Goal: Task Accomplishment & Management: Manage account settings

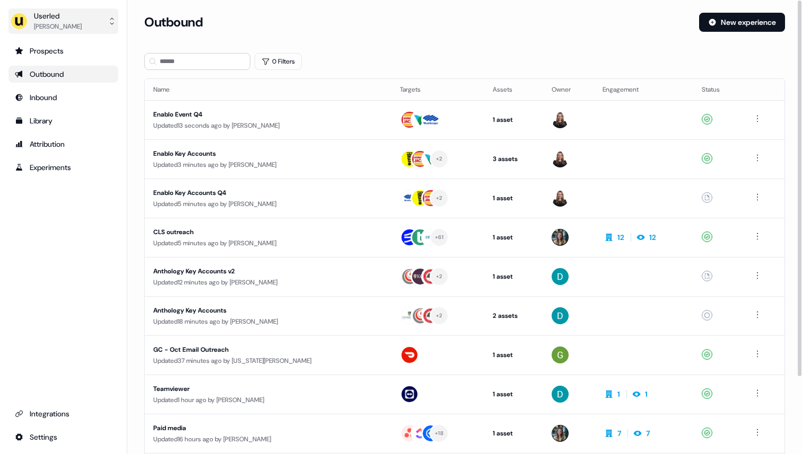
click at [99, 19] on button "Userled [PERSON_NAME]" at bounding box center [63, 20] width 110 height 25
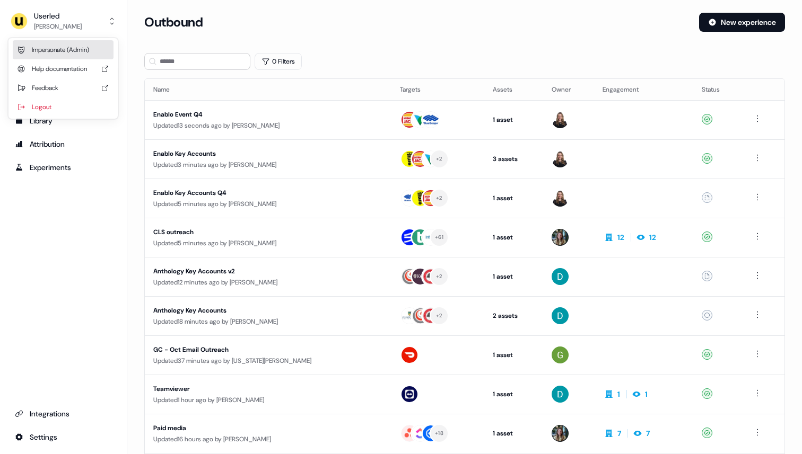
click at [82, 44] on div "Impersonate (Admin)" at bounding box center [63, 49] width 101 height 19
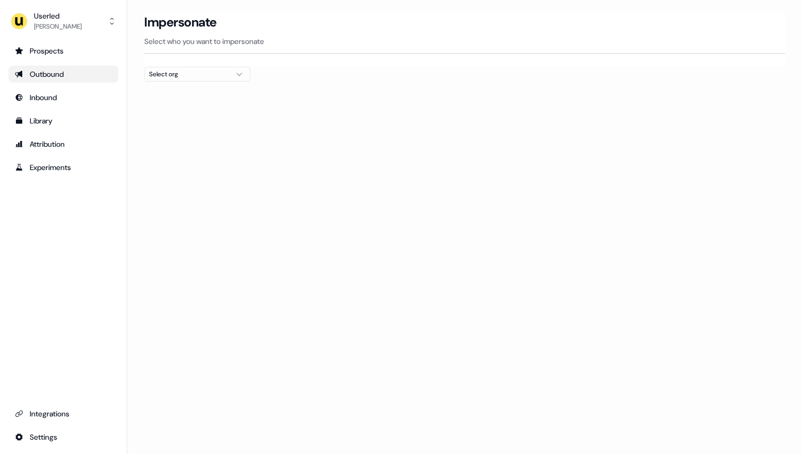
click at [73, 69] on div "Outbound" at bounding box center [63, 74] width 97 height 11
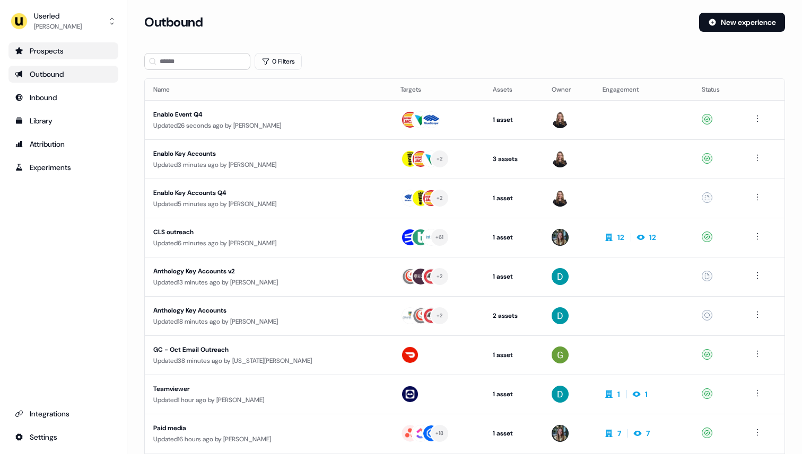
click at [72, 52] on div "Prospects" at bounding box center [63, 51] width 97 height 11
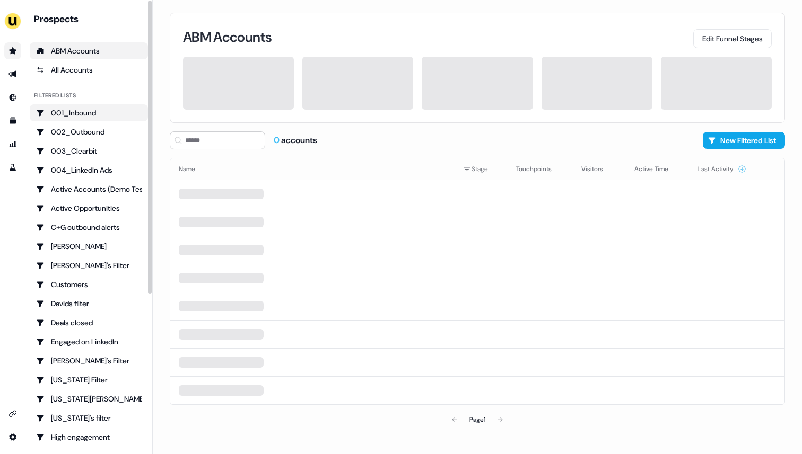
click at [94, 111] on div "001_Inbound" at bounding box center [88, 113] width 105 height 11
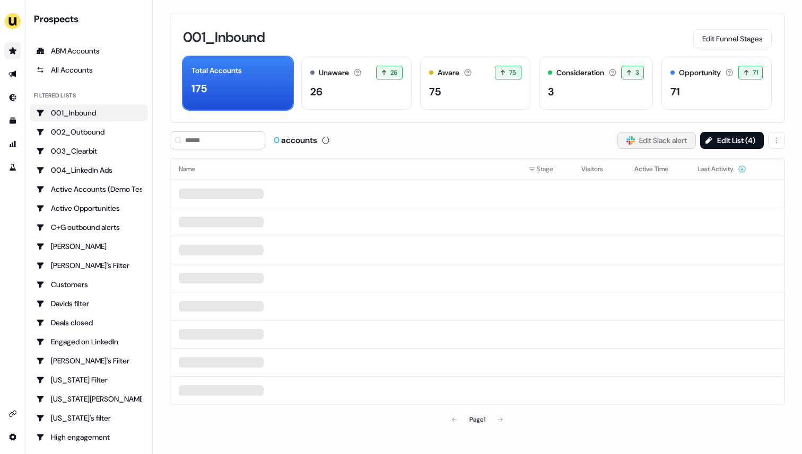
click at [638, 141] on button "Slack Logo SVG Edit Slack alert" at bounding box center [656, 140] width 78 height 17
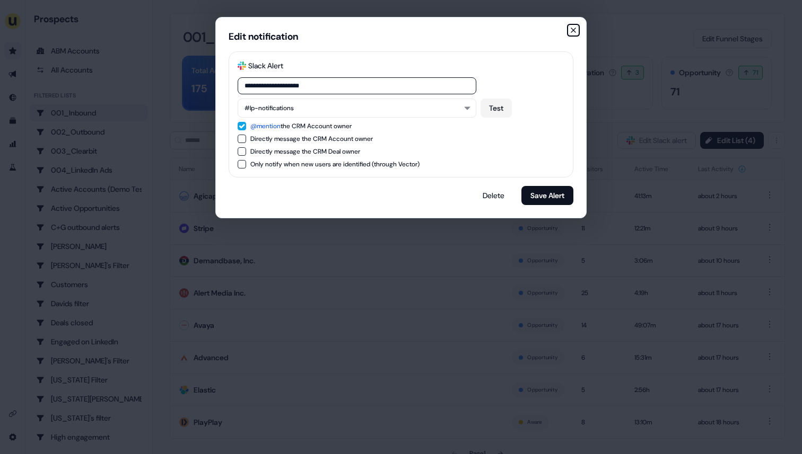
click at [573, 29] on icon "button" at bounding box center [573, 30] width 8 height 8
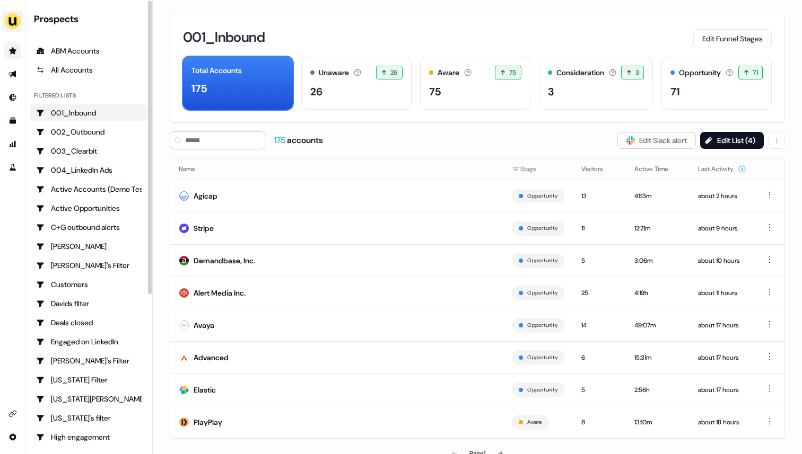
click at [9, 24] on img "side nav menu" at bounding box center [12, 21] width 17 height 17
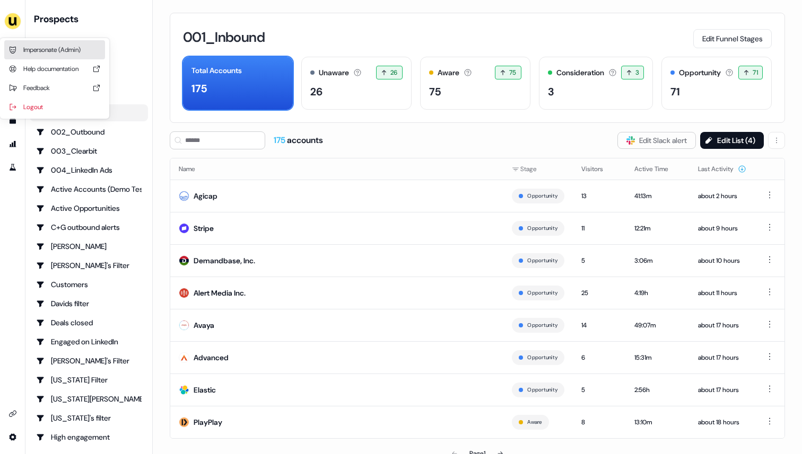
click at [26, 52] on div "Impersonate (Admin)" at bounding box center [54, 49] width 101 height 19
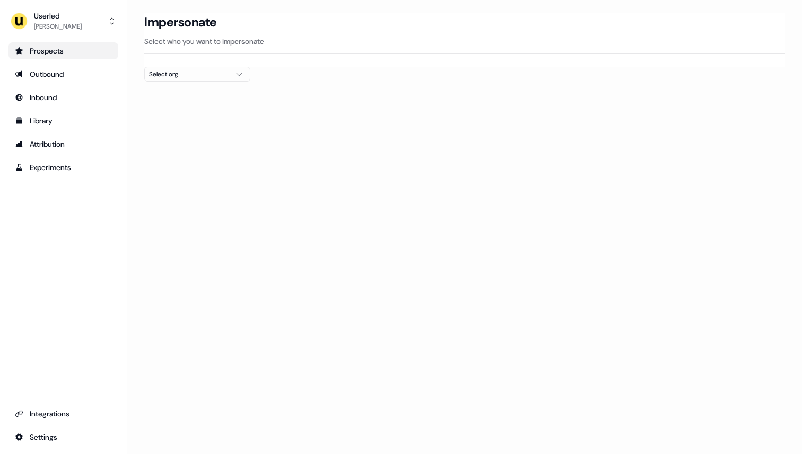
click at [166, 71] on div "Select org" at bounding box center [189, 74] width 80 height 11
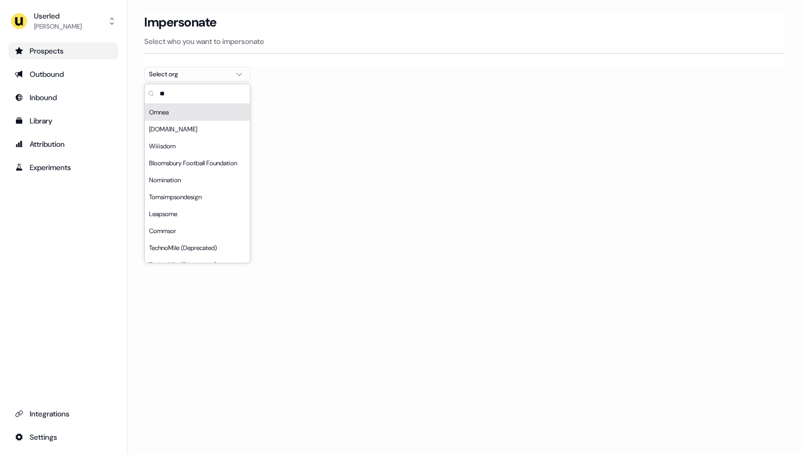
type input "**"
click at [175, 112] on div "Omnea" at bounding box center [197, 112] width 105 height 17
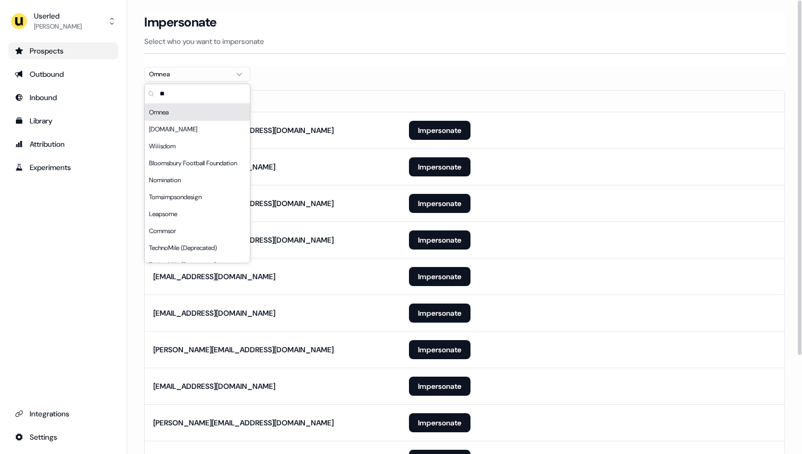
click at [414, 75] on section "Loading... Impersonate Select who you want to impersonate Omnea Email dalia.z@o…" at bounding box center [464, 297] width 674 height 568
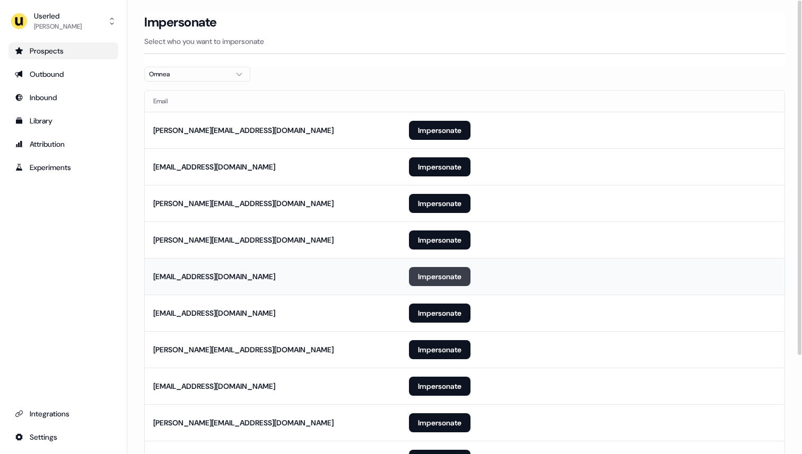
scroll to position [126, 0]
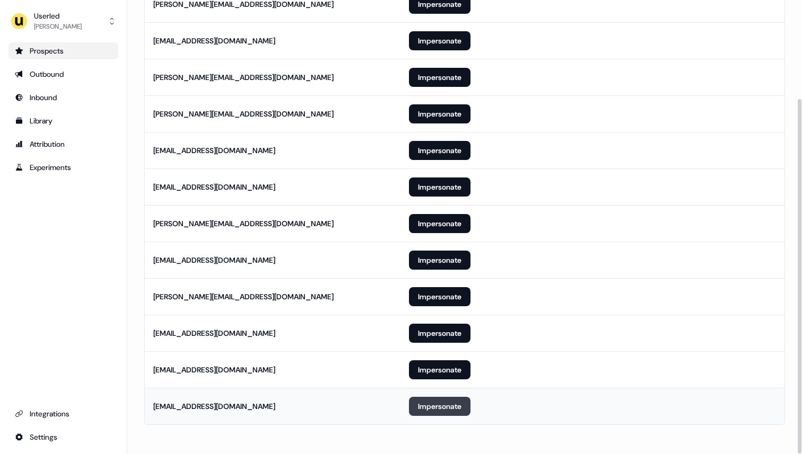
click at [438, 406] on button "Impersonate" at bounding box center [439, 406] width 61 height 19
